Goal: Task Accomplishment & Management: Use online tool/utility

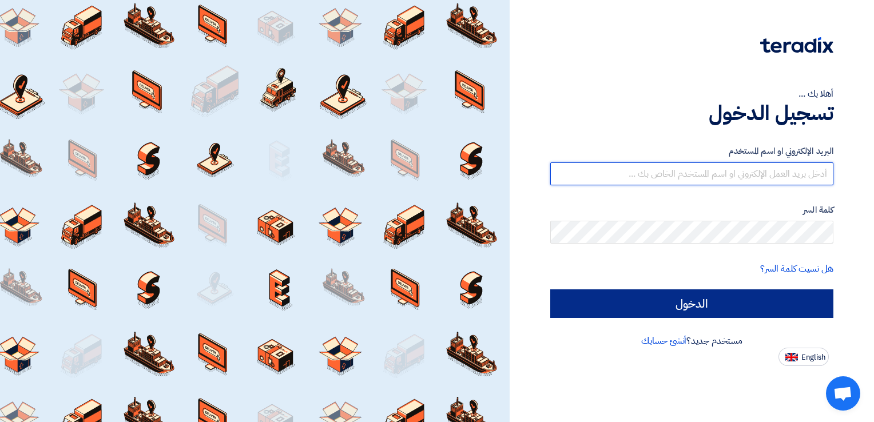
type input "[EMAIL_ADDRESS][DOMAIN_NAME]"
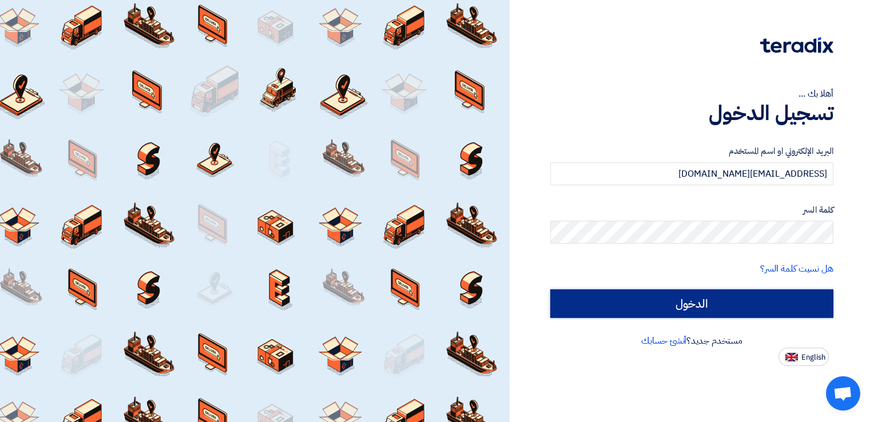
click at [618, 300] on input "الدخول" at bounding box center [691, 303] width 283 height 29
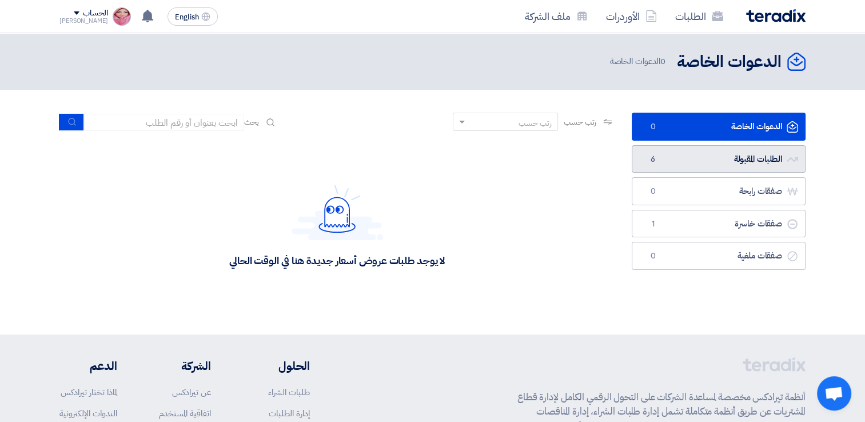
click at [731, 165] on link "الطلبات المقبولة الطلبات المقبولة 6" at bounding box center [719, 159] width 174 height 28
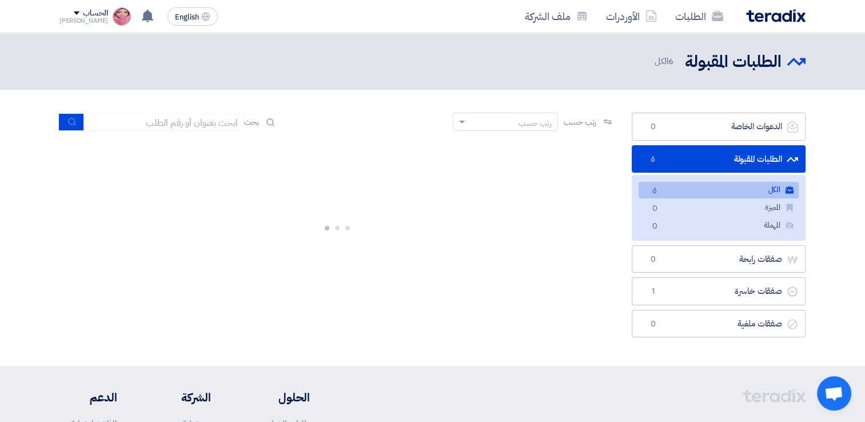
click at [743, 187] on link "الكل الكل 6" at bounding box center [719, 190] width 160 height 17
click at [742, 187] on link "الكل الكل 6" at bounding box center [719, 190] width 160 height 17
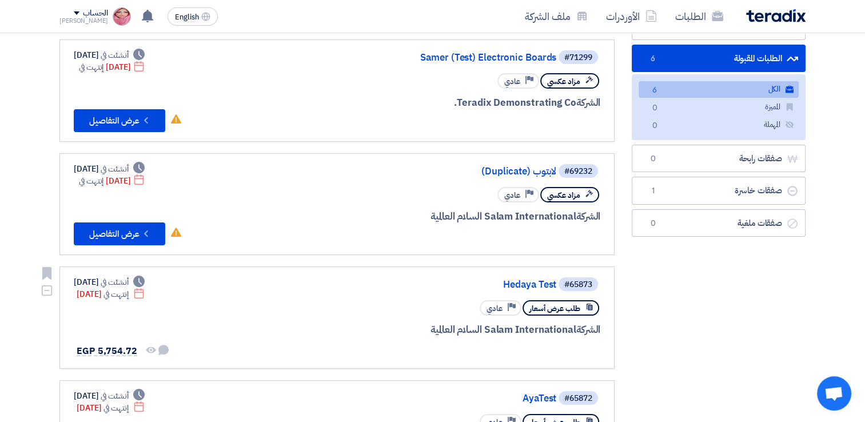
scroll to position [114, 0]
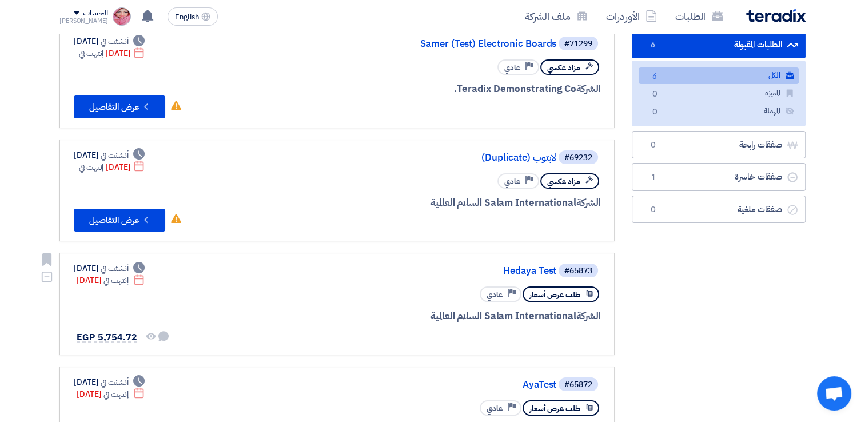
click at [503, 263] on div "#65873 Hedaya Test" at bounding box center [462, 271] width 275 height 16
click at [512, 266] on link "Hedaya Test" at bounding box center [442, 271] width 229 height 10
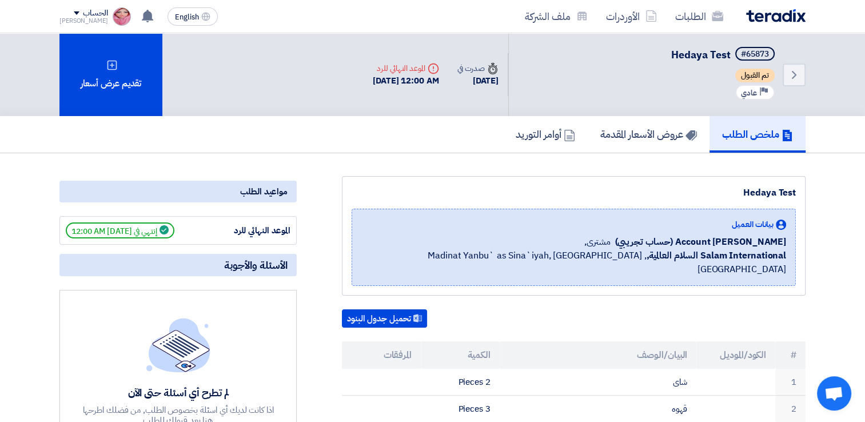
drag, startPoint x: 156, startPoint y: 144, endPoint x: 137, endPoint y: 138, distance: 19.0
click at [156, 146] on div "ملخص الطلب عروض الأسعار المقدمة أوامر التوريد" at bounding box center [432, 134] width 746 height 37
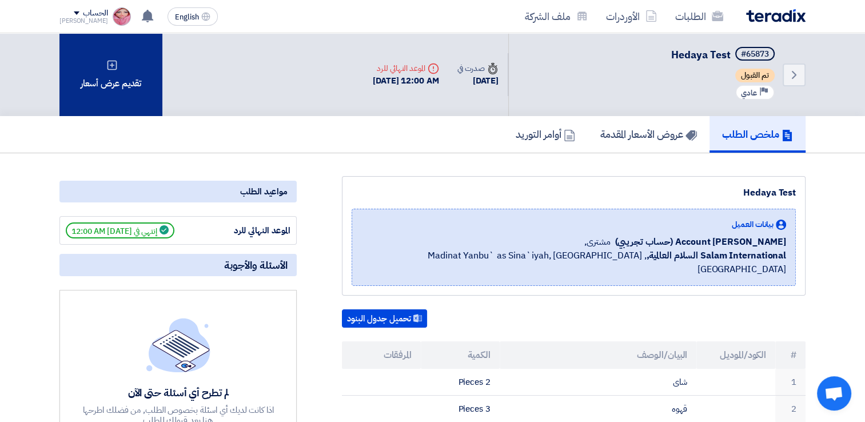
click at [103, 85] on div "تقديم عرض أسعار" at bounding box center [110, 74] width 103 height 83
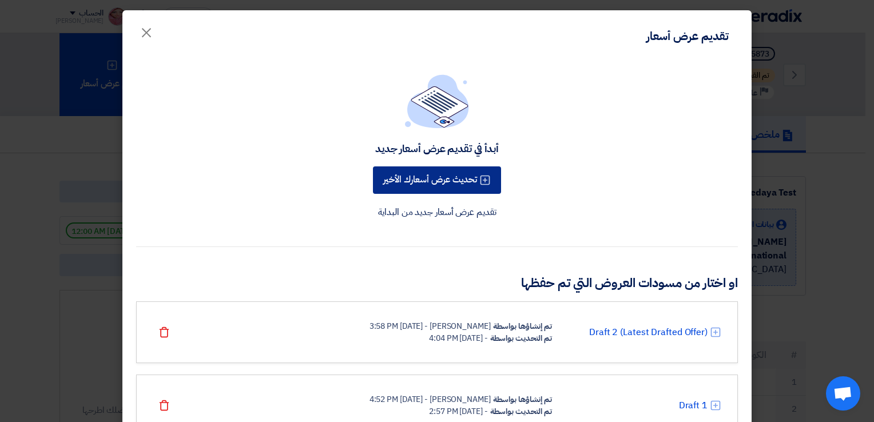
click at [435, 173] on button "تحديث عرض أسعارك الأخير" at bounding box center [437, 179] width 128 height 27
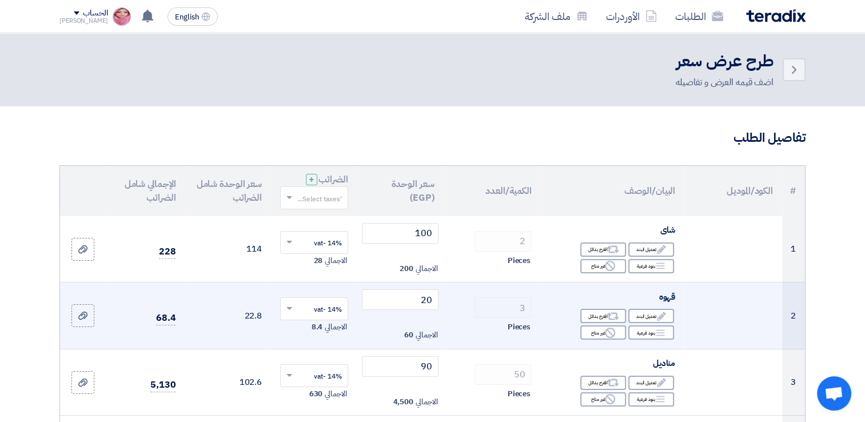
scroll to position [57, 0]
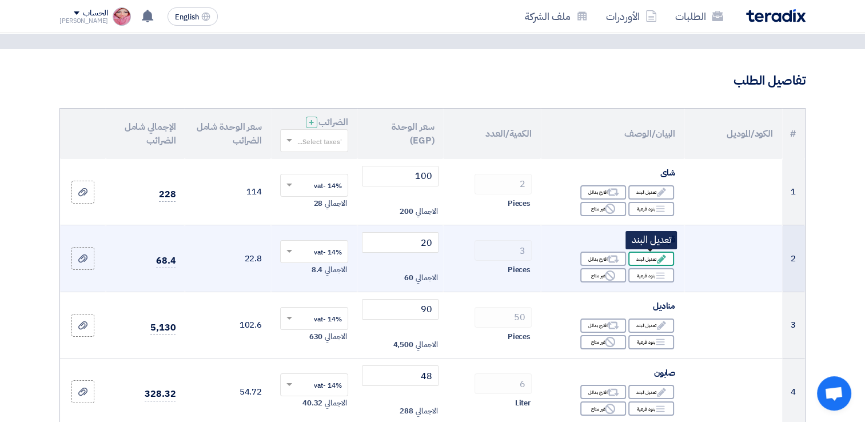
click at [647, 253] on div "Edit تعديل البند" at bounding box center [652, 259] width 46 height 14
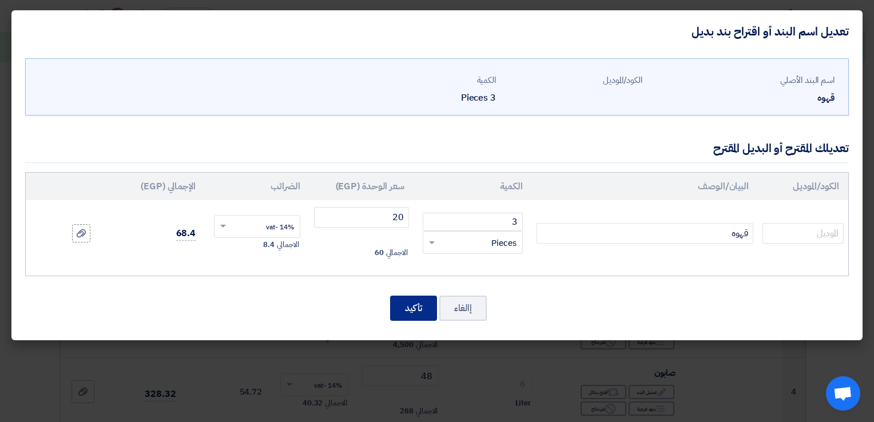
click at [410, 314] on button "تأكيد" at bounding box center [413, 308] width 47 height 25
